Goal: Transaction & Acquisition: Purchase product/service

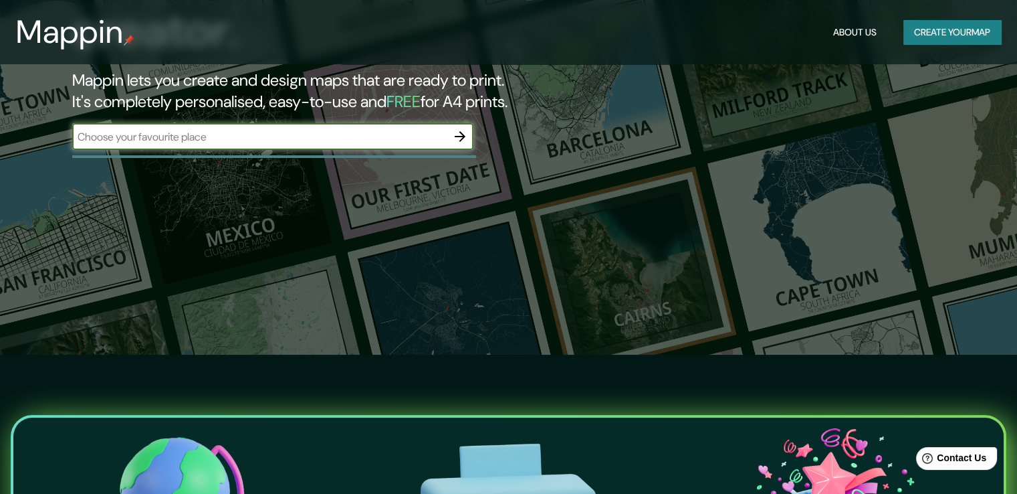
scroll to position [67, 0]
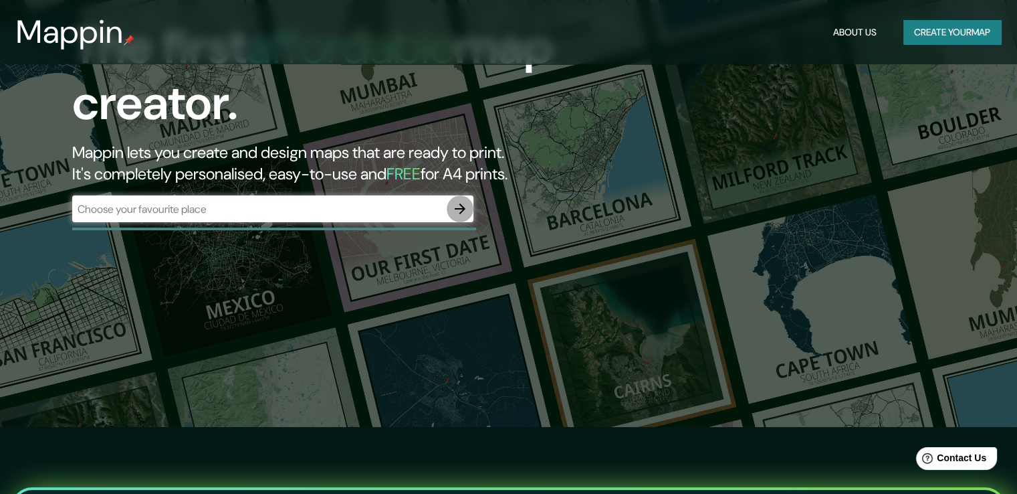
click at [466, 211] on icon "button" at bounding box center [460, 209] width 16 height 16
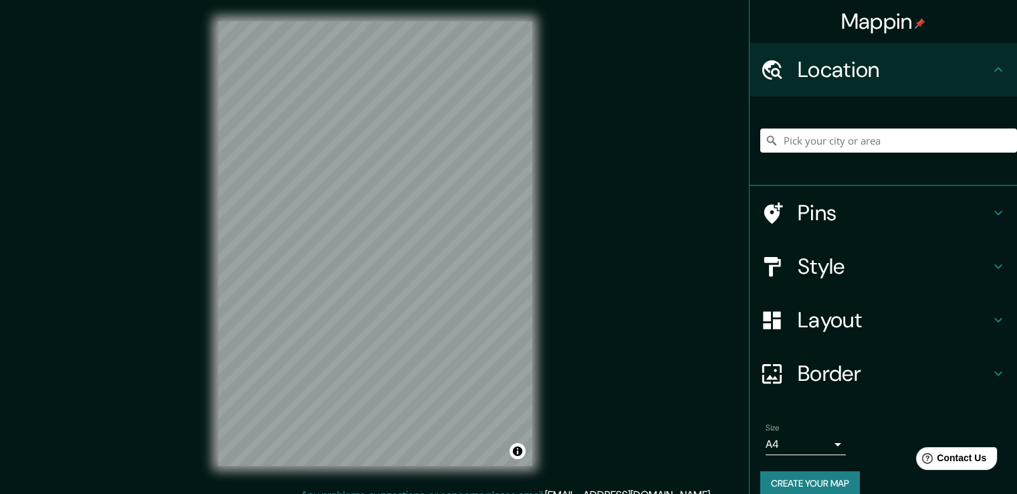
click at [583, 288] on div "Mappin Location Pins Style Layout Border Choose a border. Hint : you can make l…" at bounding box center [508, 254] width 1017 height 508
click at [816, 146] on input "Pick your city or area" at bounding box center [889, 140] width 257 height 24
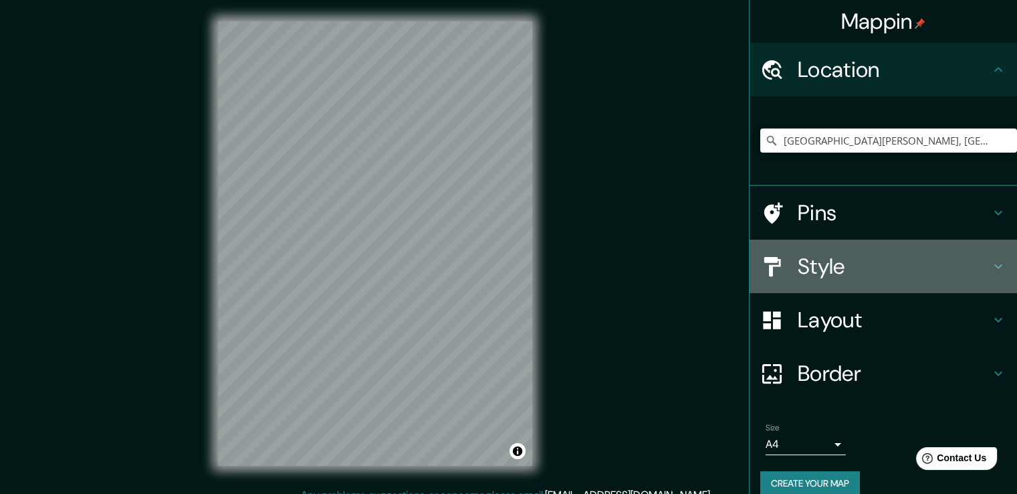
click at [978, 267] on h4 "Style" at bounding box center [894, 266] width 193 height 27
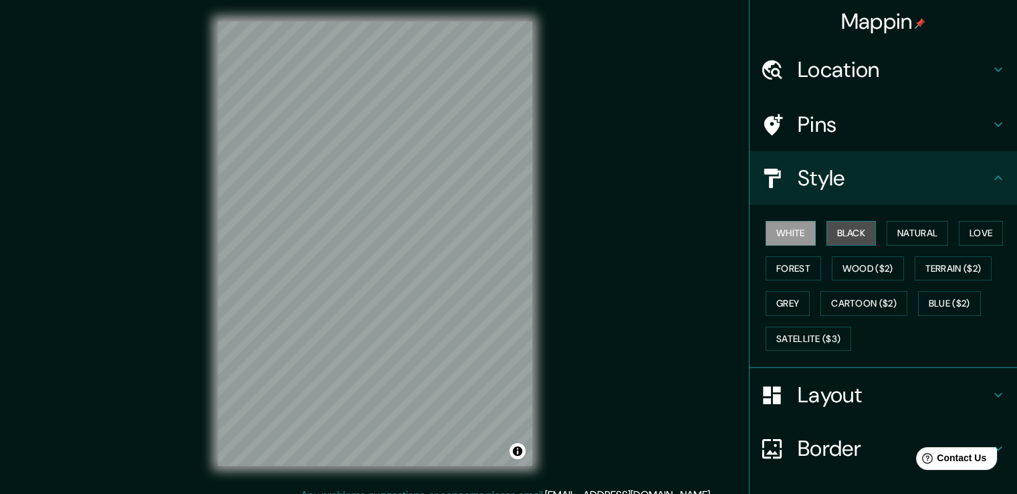
click at [860, 237] on button "Black" at bounding box center [852, 233] width 50 height 25
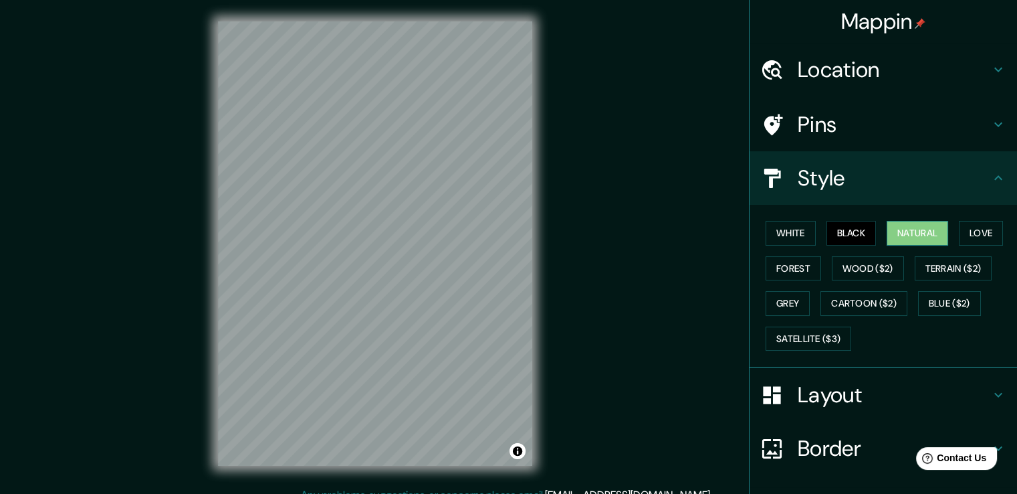
click at [896, 231] on button "Natural" at bounding box center [918, 233] width 62 height 25
click at [766, 263] on button "Forest" at bounding box center [794, 268] width 56 height 25
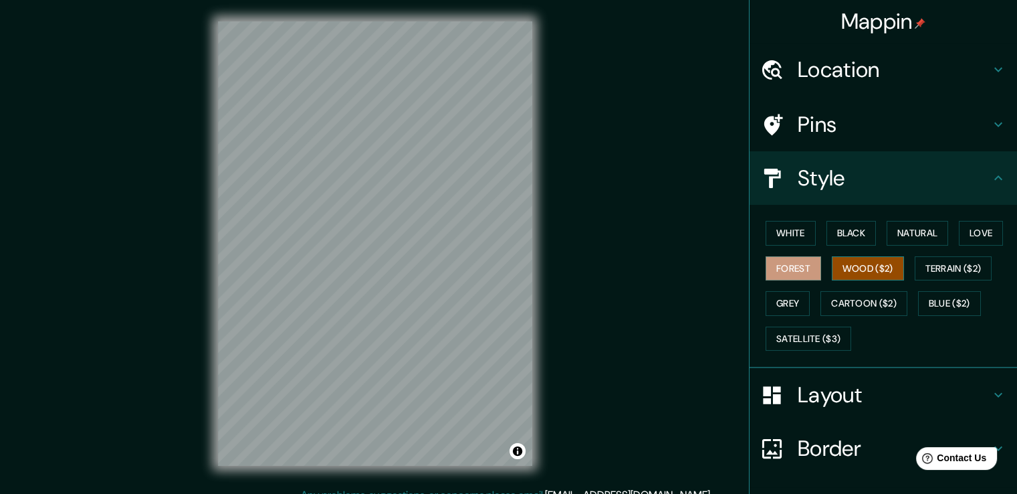
click at [870, 268] on button "Wood ($2)" at bounding box center [868, 268] width 72 height 25
click at [945, 267] on button "Terrain ($2)" at bounding box center [954, 268] width 78 height 25
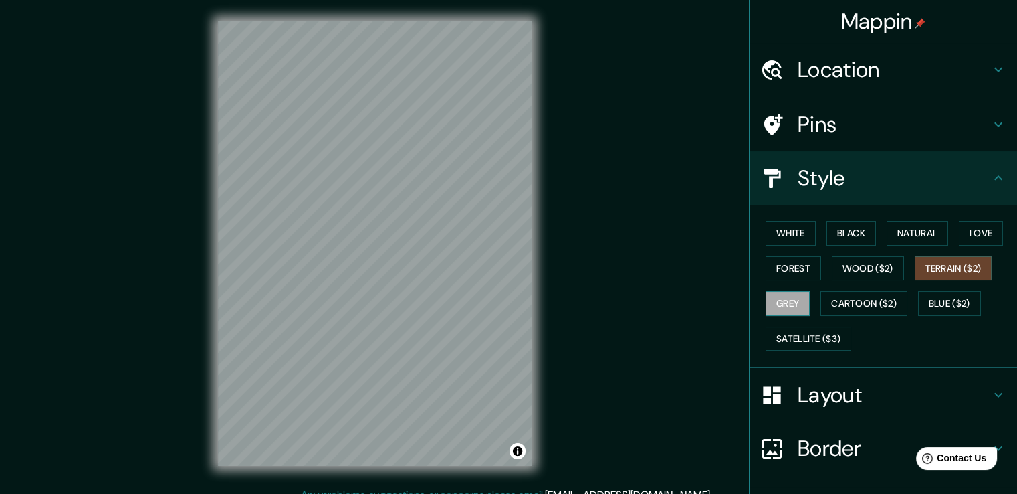
click at [766, 300] on button "Grey" at bounding box center [788, 303] width 44 height 25
click at [863, 302] on button "Cartoon ($2)" at bounding box center [864, 303] width 87 height 25
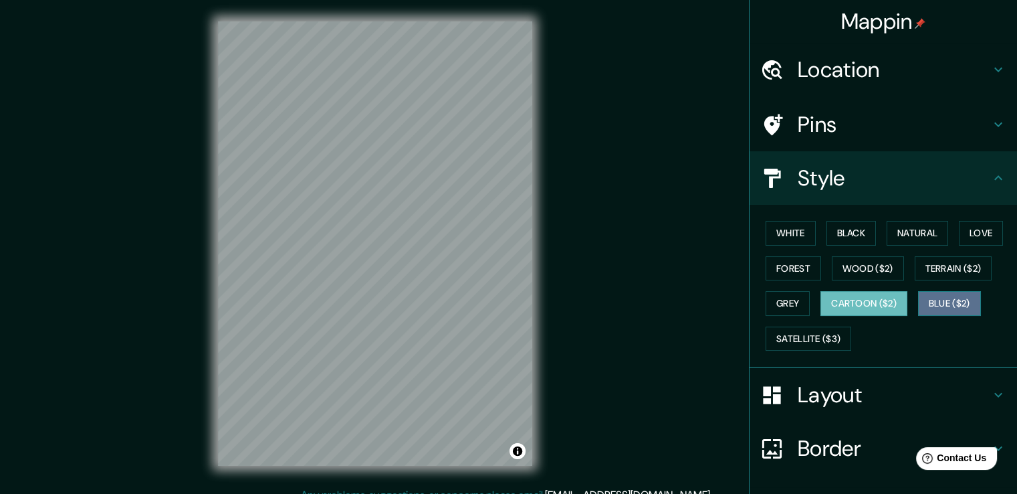
click at [938, 308] on button "Blue ($2)" at bounding box center [949, 303] width 63 height 25
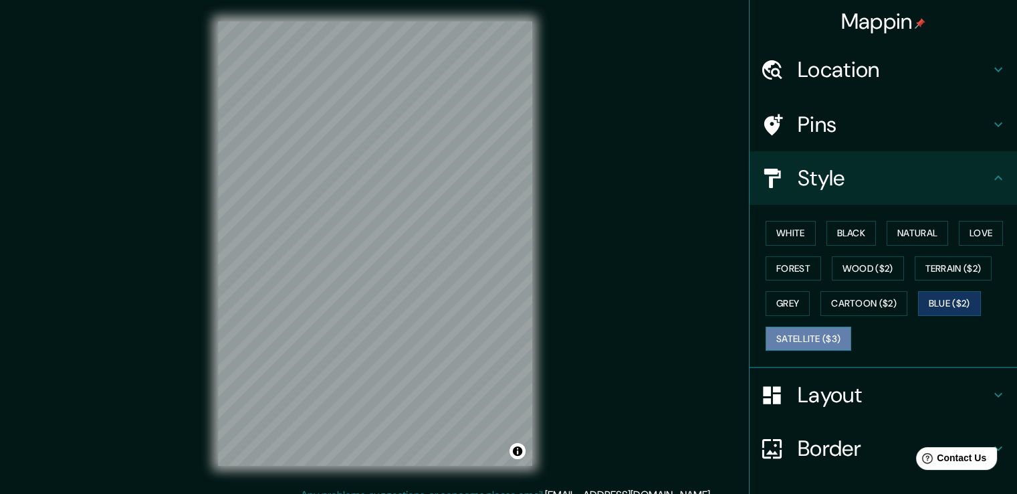
click at [791, 342] on button "Satellite ($3)" at bounding box center [809, 338] width 86 height 25
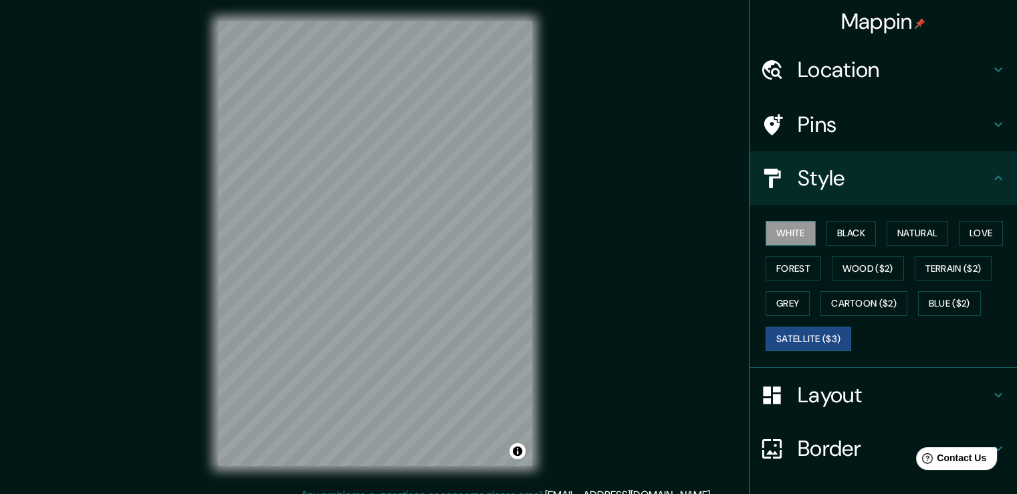
click at [787, 239] on button "White" at bounding box center [791, 233] width 50 height 25
click at [864, 231] on button "Black" at bounding box center [852, 233] width 50 height 25
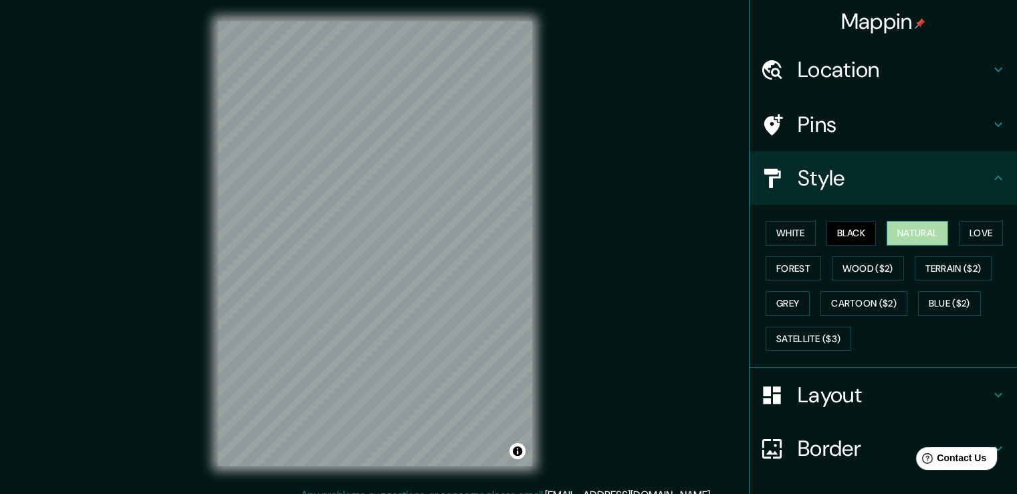
click at [898, 229] on button "Natural" at bounding box center [918, 233] width 62 height 25
click at [797, 264] on button "Forest" at bounding box center [794, 268] width 56 height 25
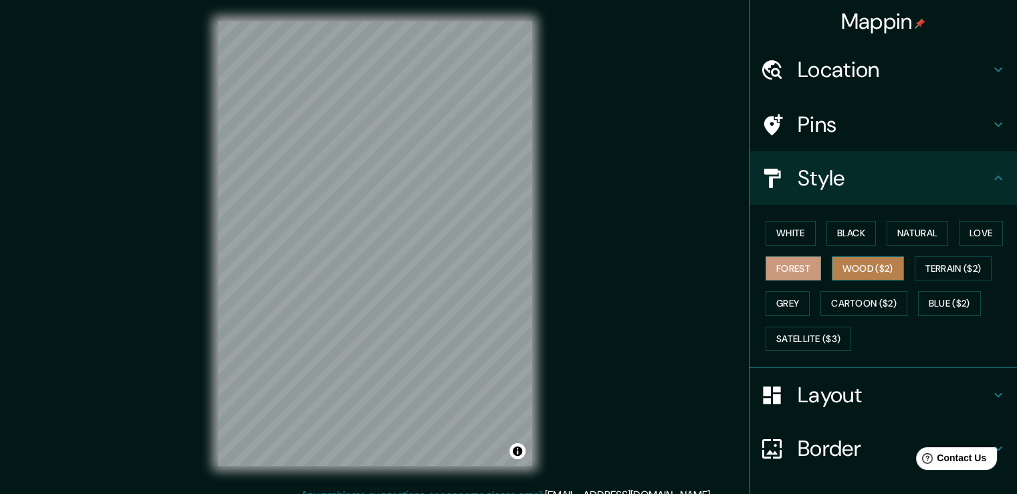
click at [888, 261] on button "Wood ($2)" at bounding box center [868, 268] width 72 height 25
click at [766, 266] on button "Forest" at bounding box center [794, 268] width 56 height 25
click at [976, 258] on button "Terrain ($2)" at bounding box center [954, 268] width 78 height 25
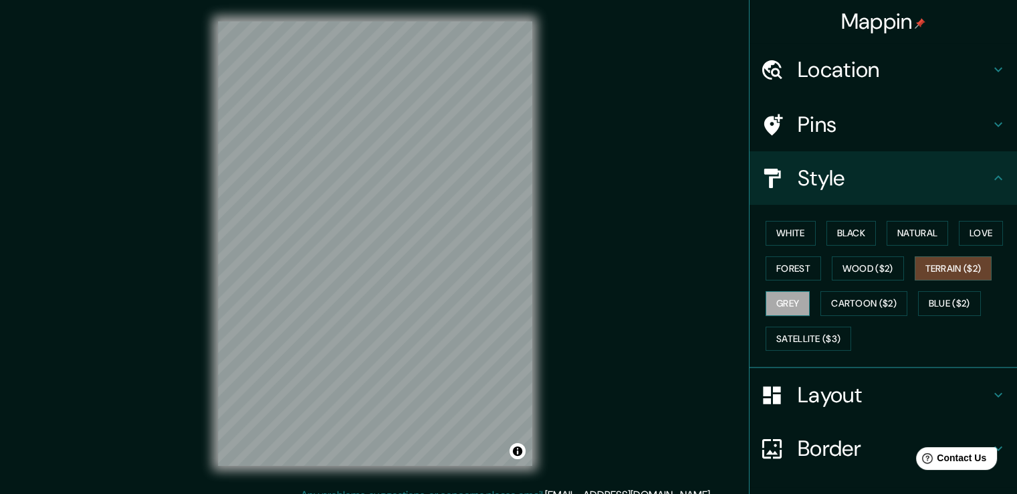
click at [773, 303] on button "Grey" at bounding box center [788, 303] width 44 height 25
click at [876, 308] on button "Cartoon ($2)" at bounding box center [864, 303] width 87 height 25
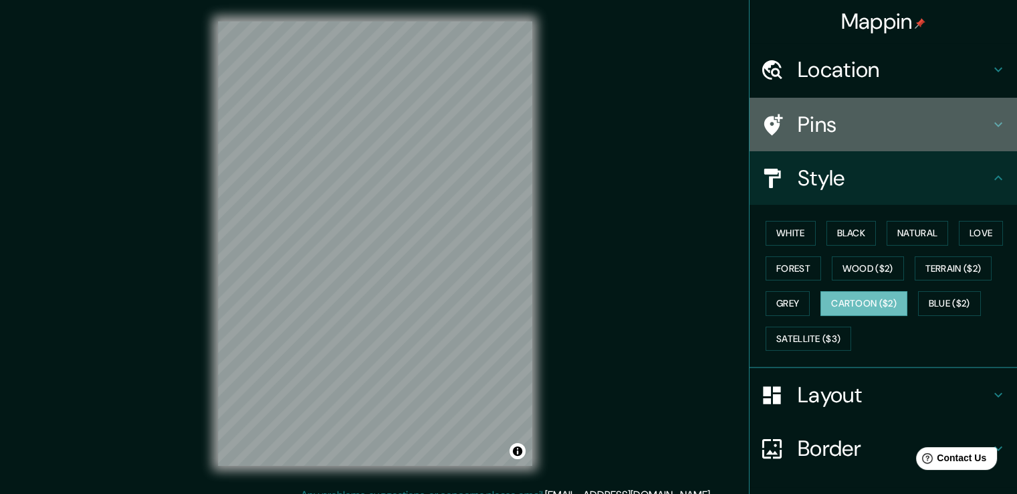
click at [991, 121] on icon at bounding box center [999, 124] width 16 height 16
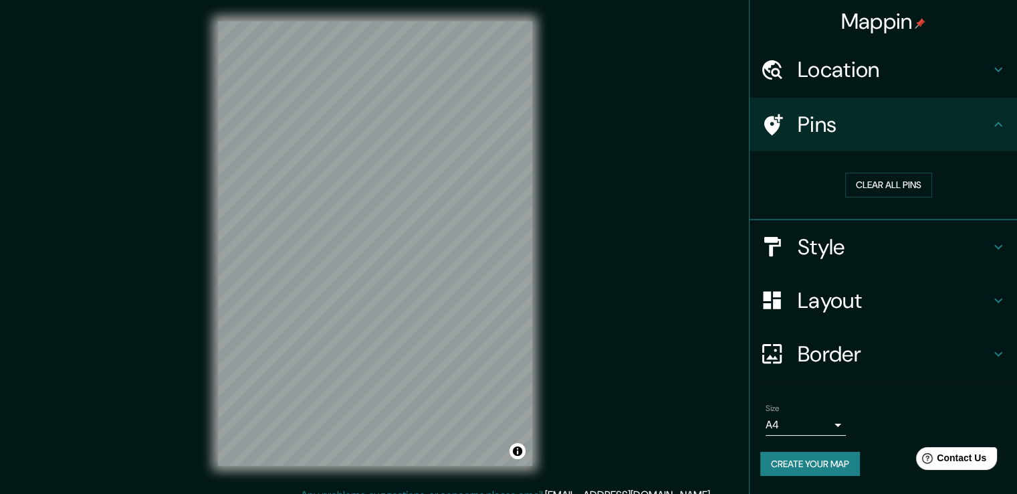
click at [1004, 297] on icon at bounding box center [999, 300] width 16 height 16
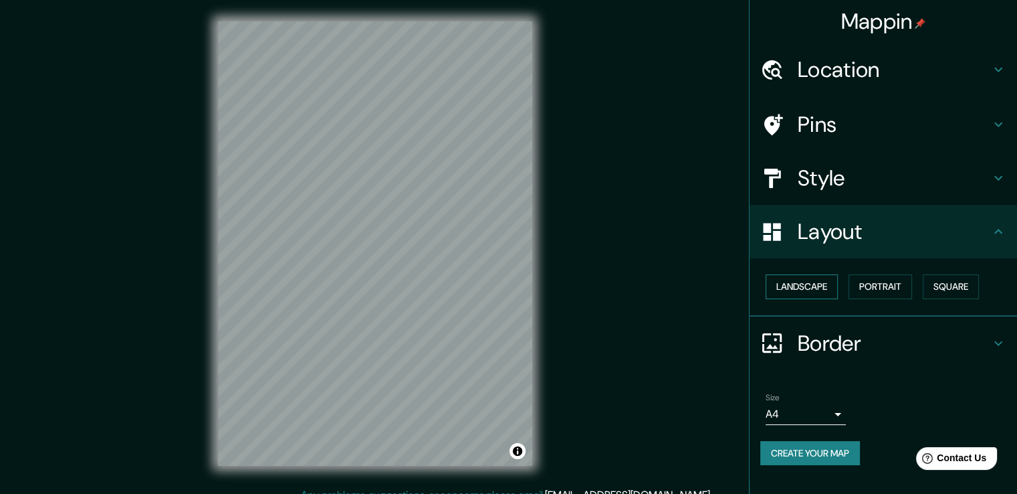
click at [795, 277] on button "Landscape" at bounding box center [802, 286] width 72 height 25
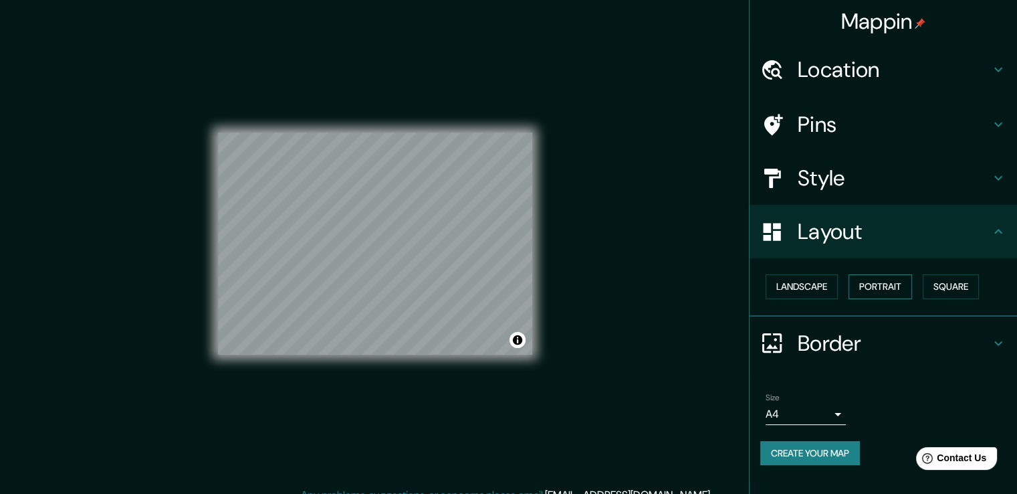
click at [867, 279] on button "Portrait" at bounding box center [881, 286] width 64 height 25
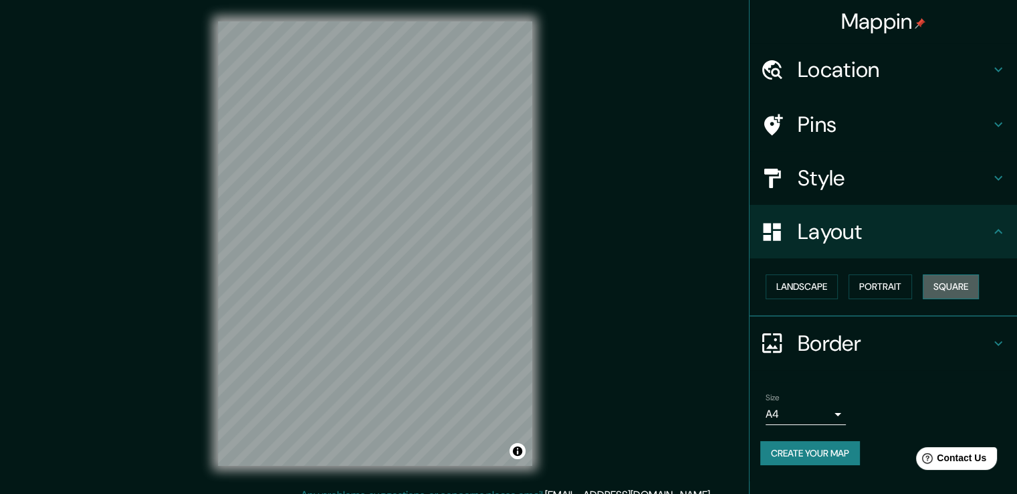
click at [935, 287] on button "Square" at bounding box center [951, 286] width 56 height 25
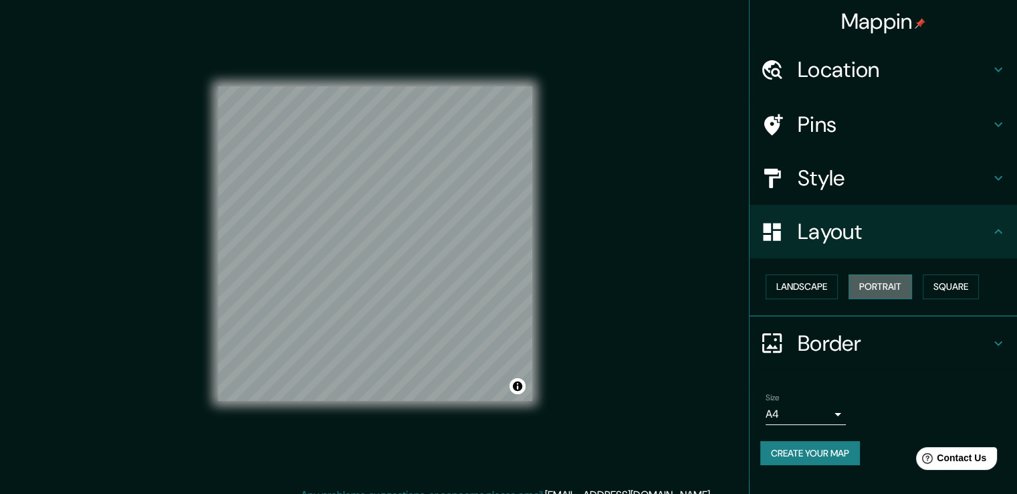
click at [898, 287] on button "Portrait" at bounding box center [881, 286] width 64 height 25
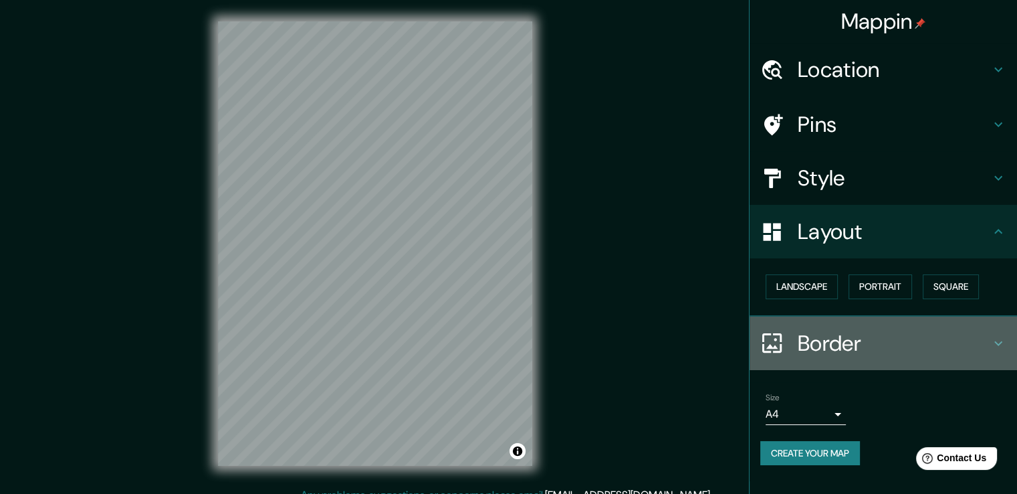
click at [984, 343] on h4 "Border" at bounding box center [894, 343] width 193 height 27
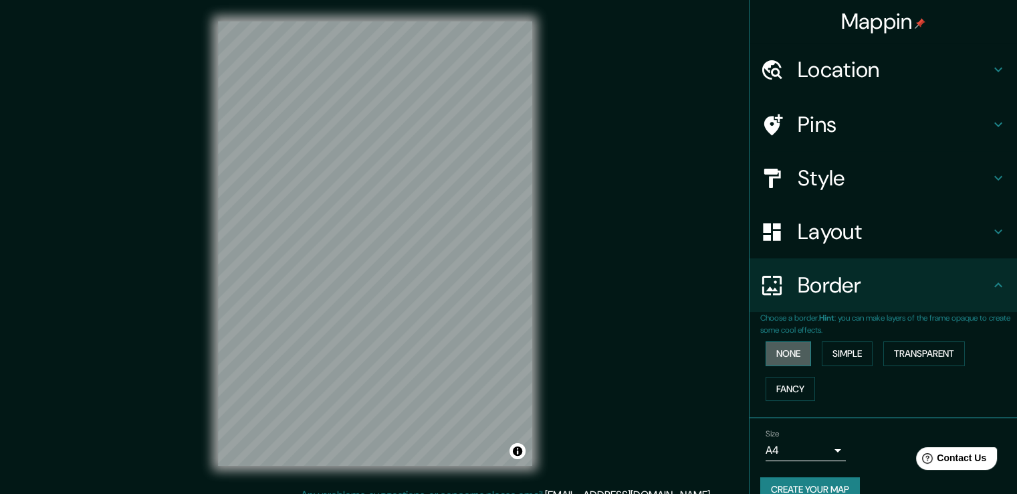
click at [790, 352] on button "None" at bounding box center [788, 353] width 45 height 25
click at [833, 357] on button "Simple" at bounding box center [847, 353] width 51 height 25
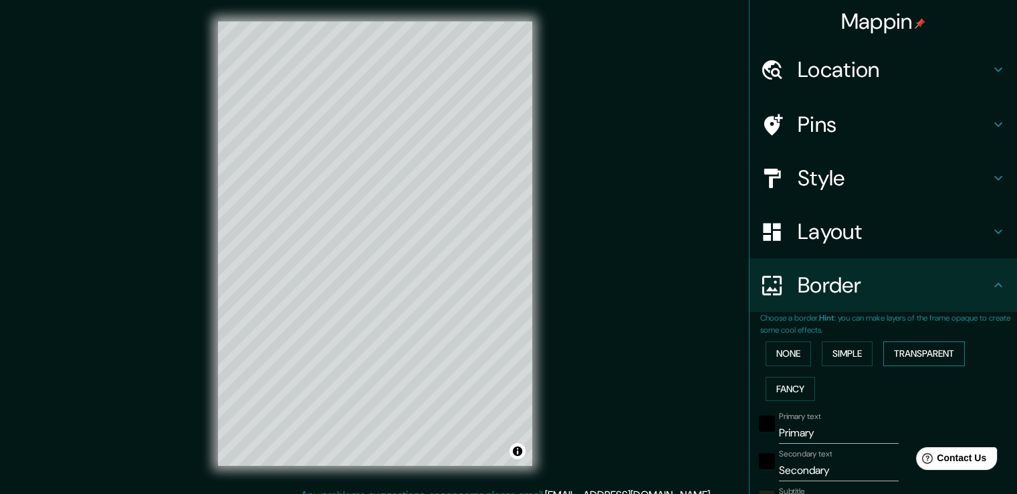
click at [902, 349] on button "Transparent" at bounding box center [925, 353] width 82 height 25
click at [792, 379] on button "Fancy" at bounding box center [790, 389] width 49 height 25
click at [780, 354] on button "None" at bounding box center [788, 353] width 45 height 25
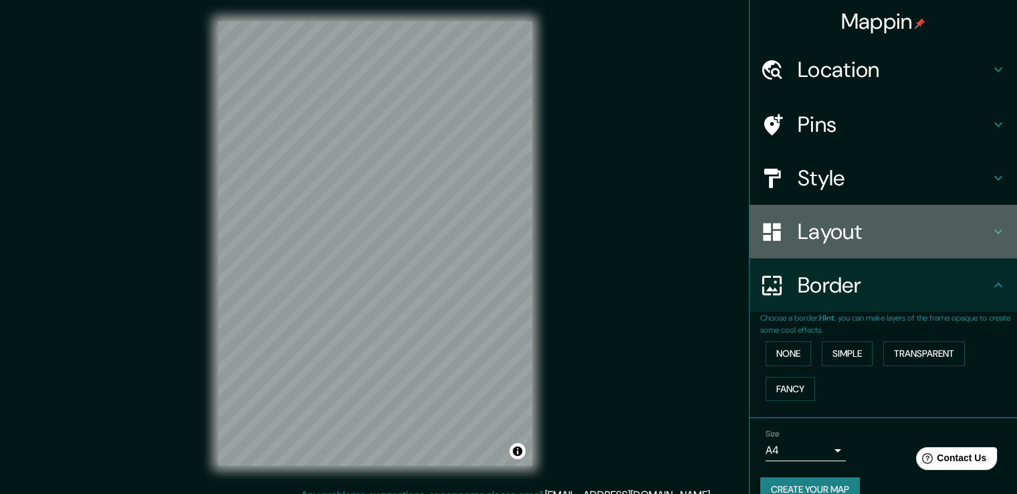
click at [819, 231] on h4 "Layout" at bounding box center [894, 231] width 193 height 27
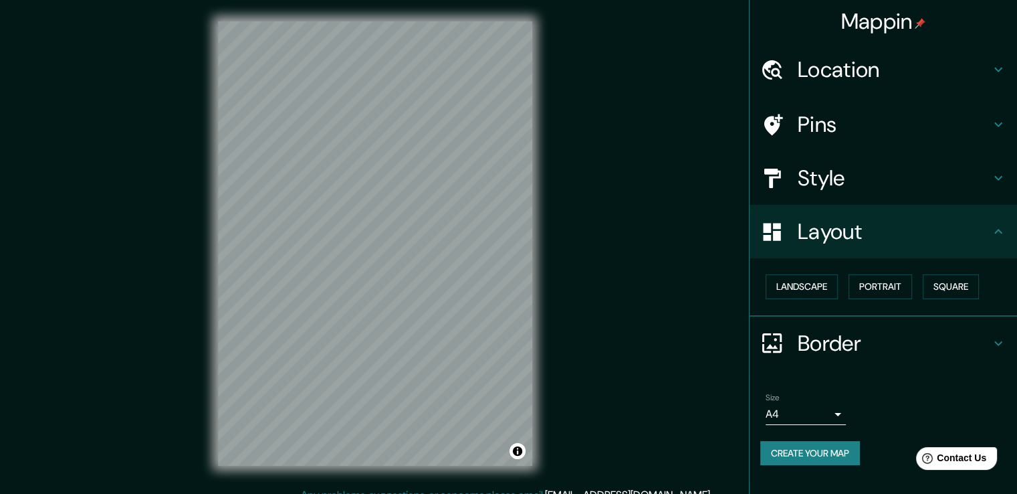
click at [843, 134] on h4 "Pins" at bounding box center [894, 124] width 193 height 27
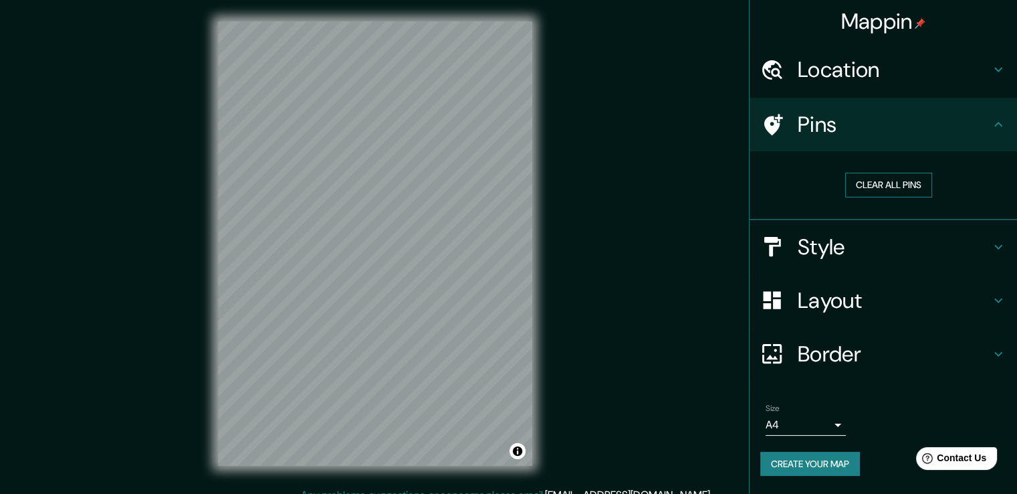
click at [874, 189] on button "Clear all pins" at bounding box center [888, 185] width 87 height 25
click at [904, 181] on button "Clear all pins" at bounding box center [888, 185] width 87 height 25
click at [862, 183] on button "Clear all pins" at bounding box center [888, 185] width 87 height 25
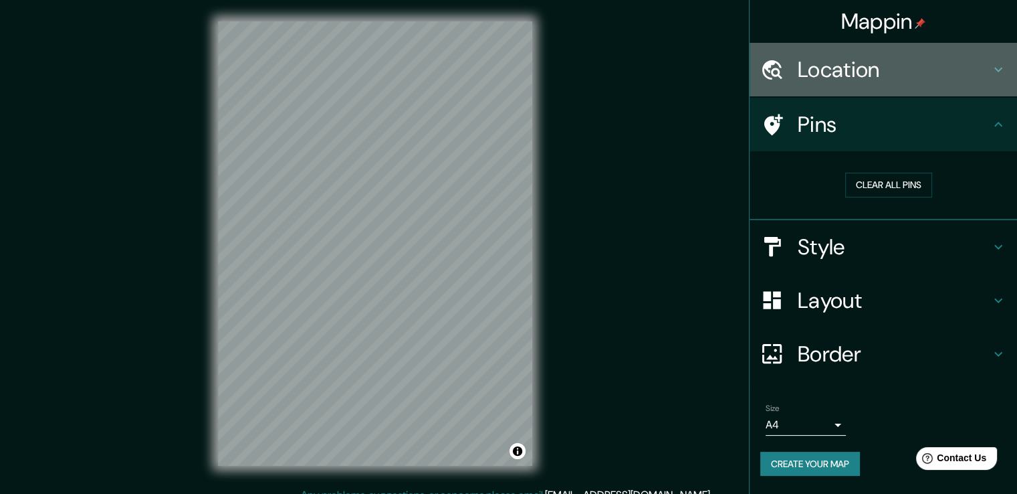
click at [877, 63] on h4 "Location" at bounding box center [894, 69] width 193 height 27
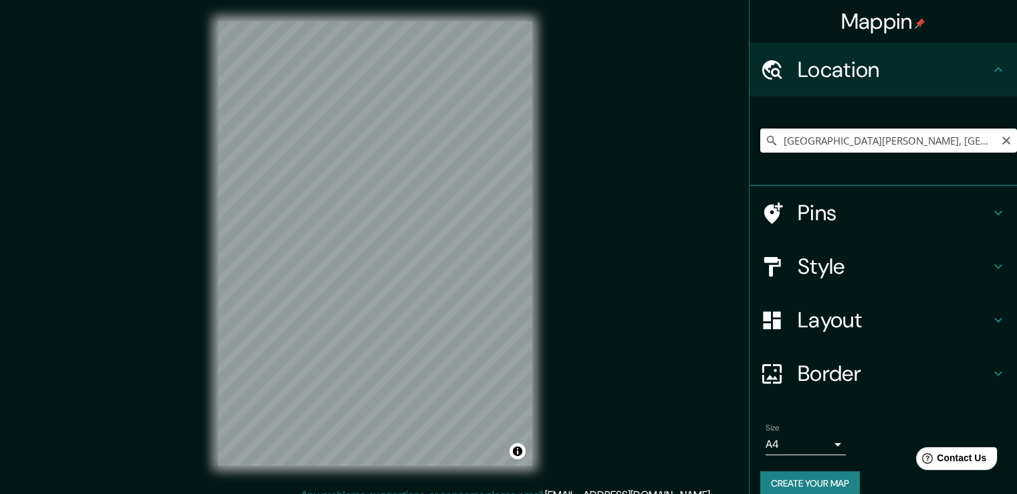
click at [934, 141] on input "[GEOGRAPHIC_DATA][PERSON_NAME], [GEOGRAPHIC_DATA], [GEOGRAPHIC_DATA], [GEOGRAPH…" at bounding box center [889, 140] width 257 height 24
click at [968, 140] on input "[GEOGRAPHIC_DATA][PERSON_NAME], [GEOGRAPHIC_DATA], [GEOGRAPHIC_DATA], [GEOGRAPH…" at bounding box center [889, 140] width 257 height 24
click at [977, 142] on input "[GEOGRAPHIC_DATA][PERSON_NAME], [GEOGRAPHIC_DATA], [GEOGRAPHIC_DATA], [GEOGRAPH…" at bounding box center [889, 140] width 257 height 24
click at [983, 141] on input "[GEOGRAPHIC_DATA][PERSON_NAME], [GEOGRAPHIC_DATA], [GEOGRAPHIC_DATA], [GEOGRAPH…" at bounding box center [889, 140] width 257 height 24
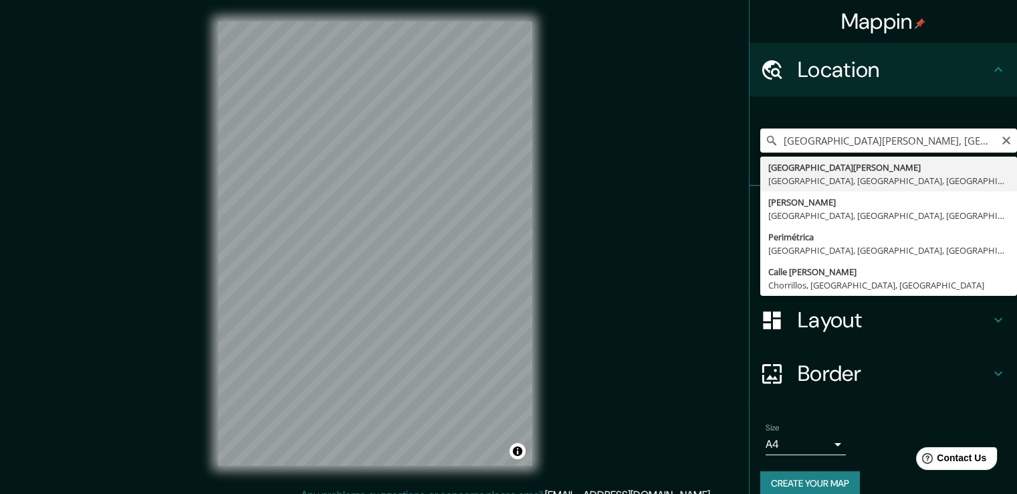
type input "[GEOGRAPHIC_DATA][PERSON_NAME], [GEOGRAPHIC_DATA], [GEOGRAPHIC_DATA], [GEOGRAPH…"
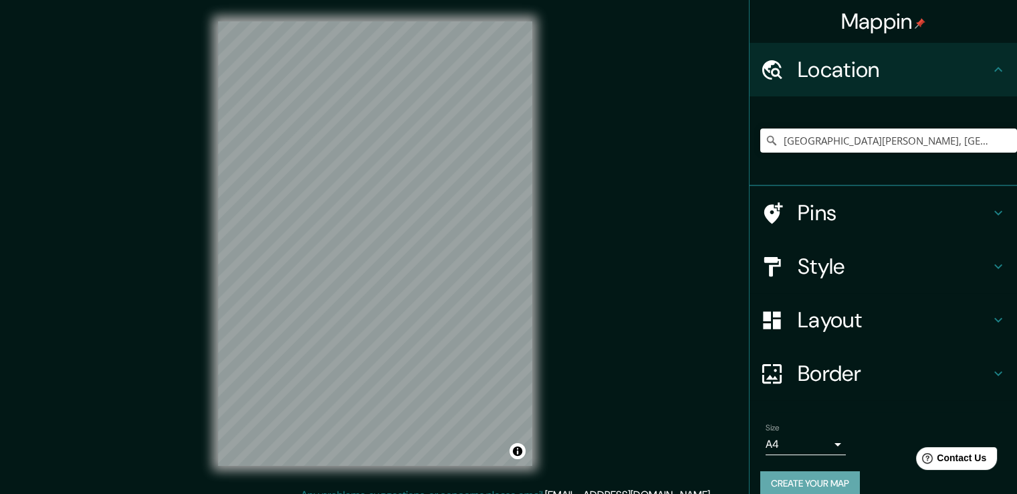
click at [824, 476] on button "Create your map" at bounding box center [811, 483] width 100 height 25
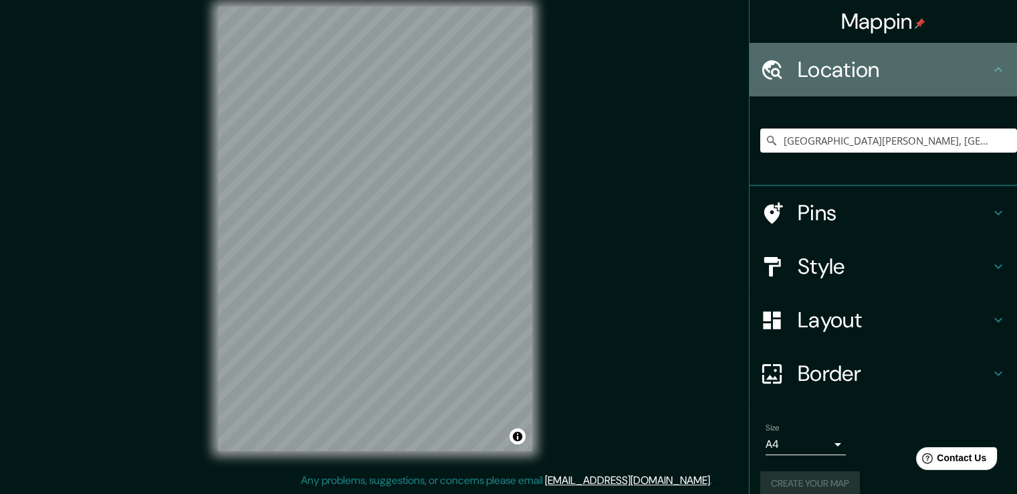
click at [977, 73] on h4 "Location" at bounding box center [894, 69] width 193 height 27
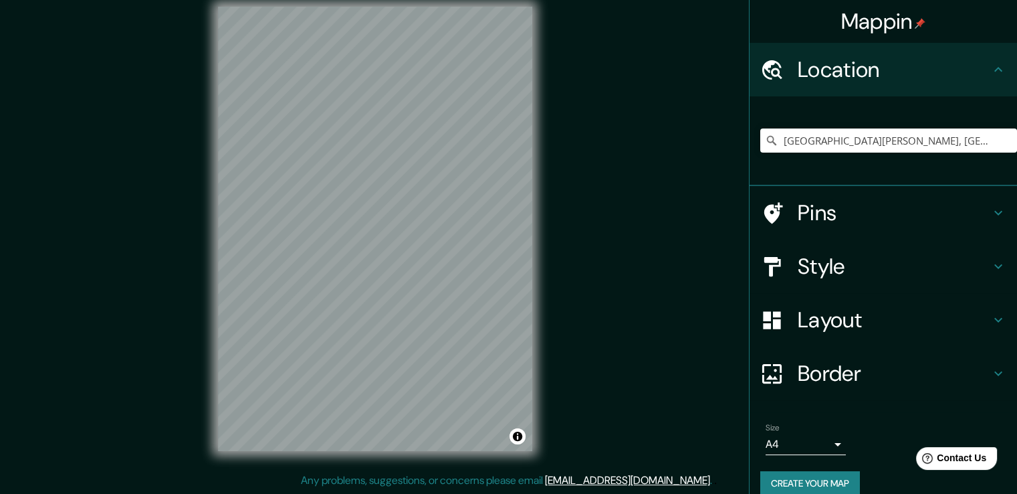
click at [991, 72] on icon at bounding box center [999, 70] width 16 height 16
click at [830, 474] on button "Create your map" at bounding box center [811, 483] width 100 height 25
click at [783, 484] on div "Create your map" at bounding box center [884, 483] width 246 height 25
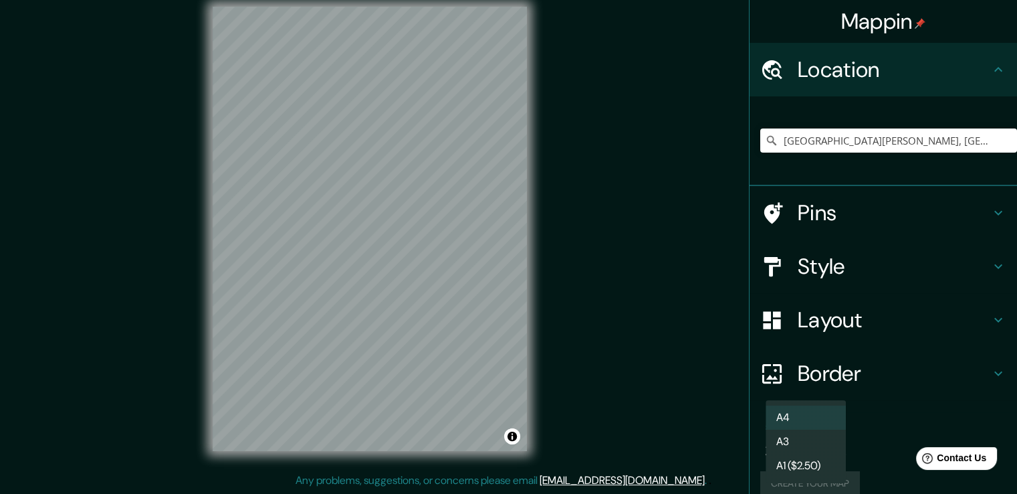
click at [826, 446] on body "Mappin Location [GEOGRAPHIC_DATA][PERSON_NAME], [GEOGRAPHIC_DATA], [GEOGRAPHIC_…" at bounding box center [508, 232] width 1017 height 494
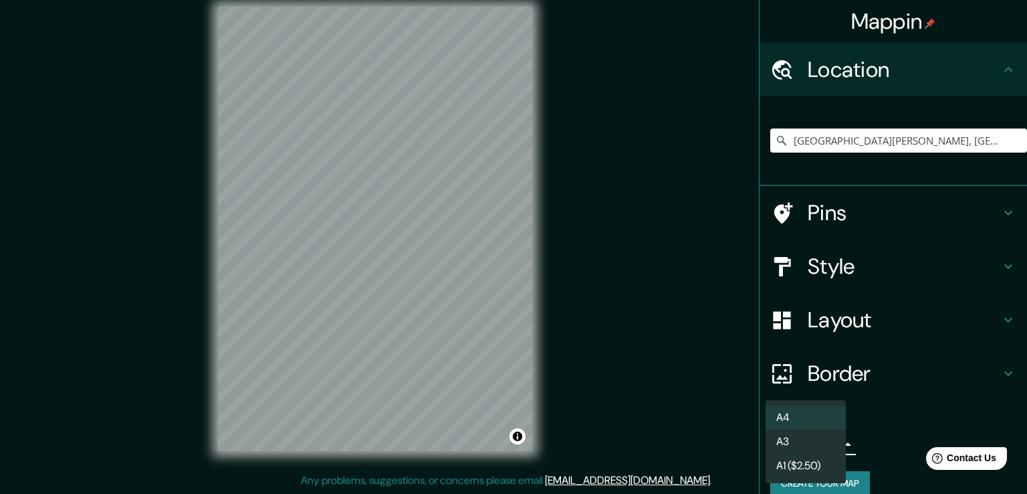
click at [857, 476] on div at bounding box center [513, 247] width 1027 height 494
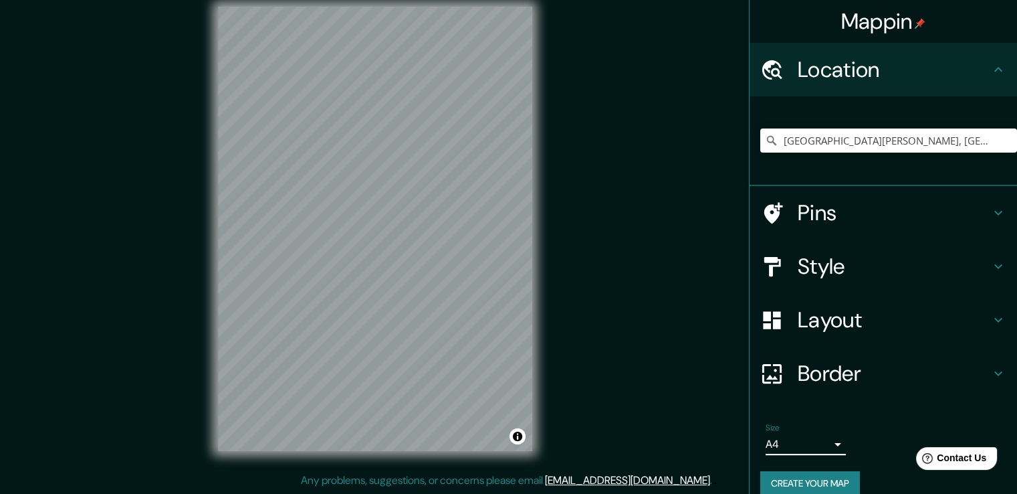
click at [856, 477] on div "Create your map" at bounding box center [884, 483] width 246 height 25
click at [844, 472] on button "Create your map" at bounding box center [811, 483] width 100 height 25
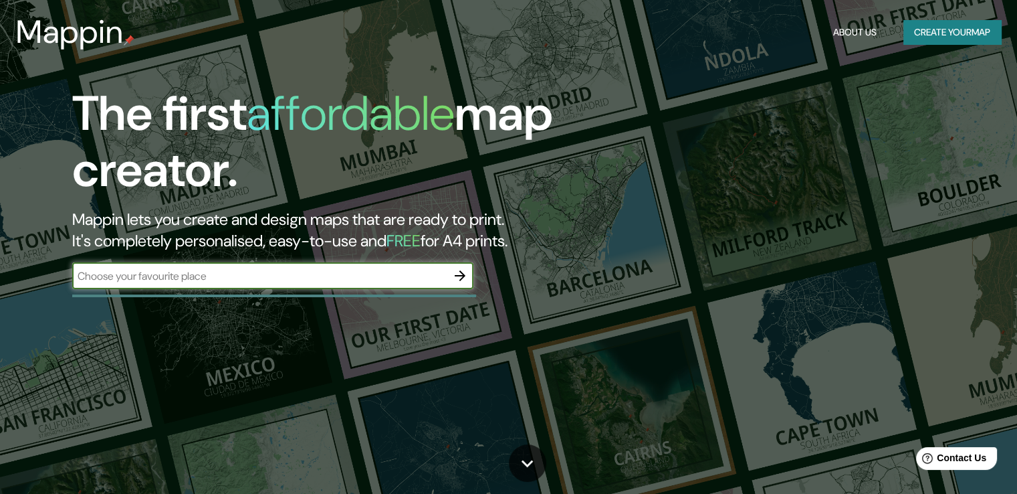
click at [174, 274] on input "text" at bounding box center [259, 275] width 375 height 15
paste input "[URL][DOMAIN_NAME]"
type input "[URL][DOMAIN_NAME]"
click at [466, 273] on icon "button" at bounding box center [460, 276] width 16 height 16
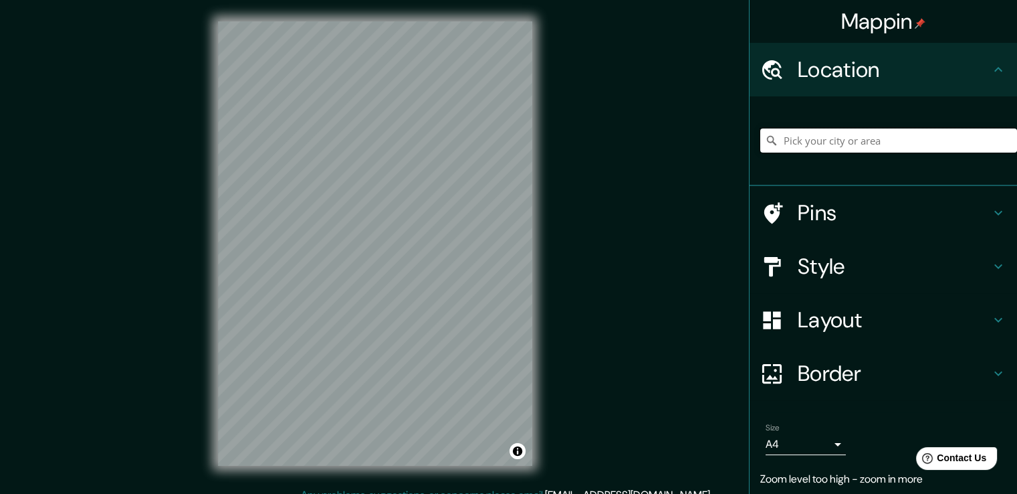
click at [819, 142] on input "Pick your city or area" at bounding box center [889, 140] width 257 height 24
click at [912, 80] on h4 "Location" at bounding box center [894, 69] width 193 height 27
click at [839, 101] on div at bounding box center [884, 141] width 268 height 90
click at [783, 144] on input "Pick your city or area" at bounding box center [889, 140] width 257 height 24
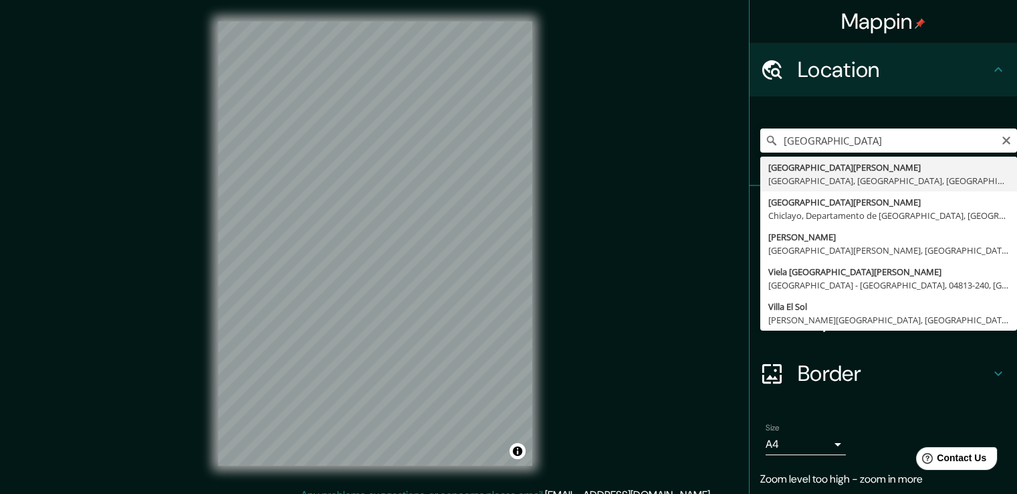
type input "[GEOGRAPHIC_DATA][PERSON_NAME], [GEOGRAPHIC_DATA], [GEOGRAPHIC_DATA], [GEOGRAPH…"
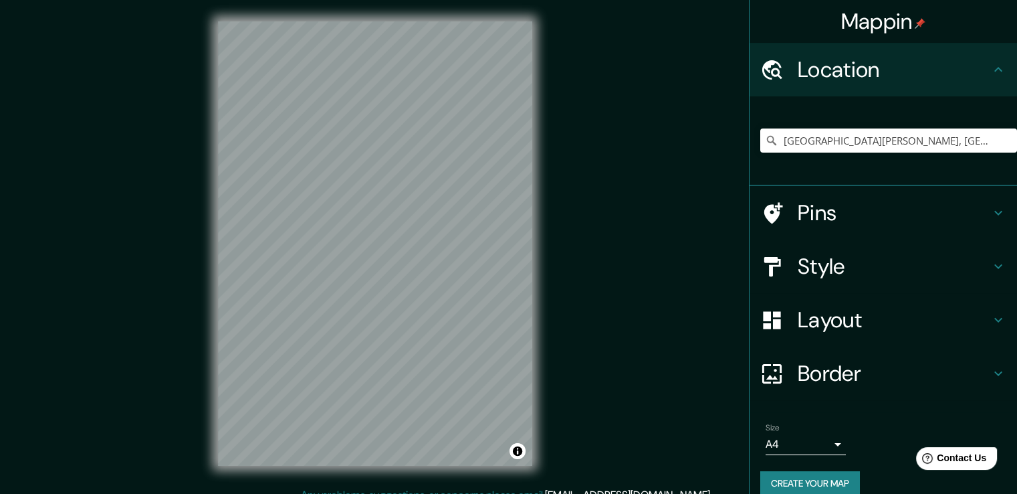
click at [768, 484] on button "Create your map" at bounding box center [811, 483] width 100 height 25
